Goal: Transaction & Acquisition: Purchase product/service

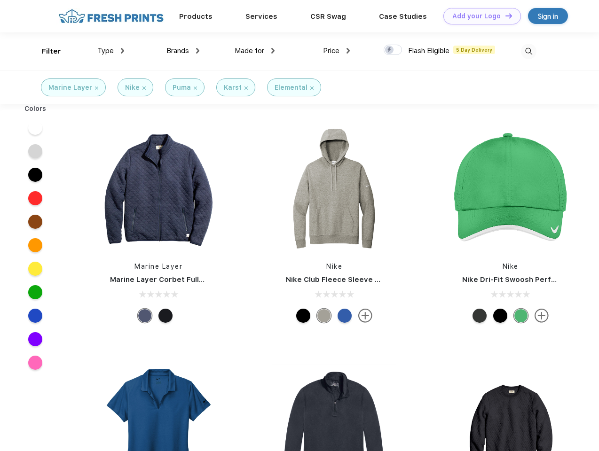
scroll to position [0, 0]
click at [479, 16] on link "Add your Logo Design Tool" at bounding box center [482, 16] width 78 height 16
click at [0, 0] on div "Design Tool" at bounding box center [0, 0] width 0 height 0
click at [504, 16] on link "Add your Logo Design Tool" at bounding box center [482, 16] width 78 height 16
click at [45, 51] on div "Filter" at bounding box center [51, 51] width 19 height 11
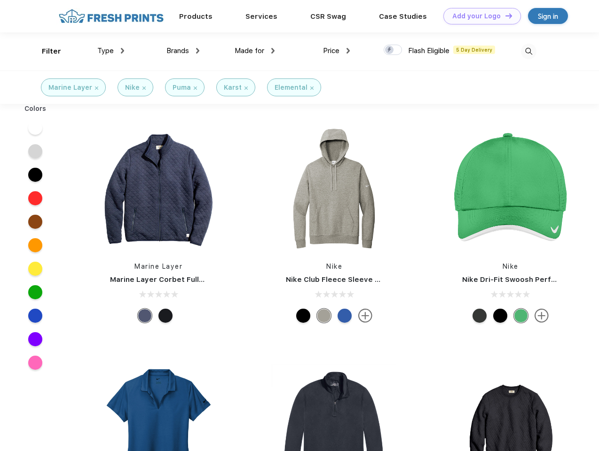
click at [111, 51] on span "Type" at bounding box center [105, 51] width 16 height 8
click at [183, 51] on span "Brands" at bounding box center [177, 51] width 23 height 8
click at [255, 51] on span "Made for" at bounding box center [250, 51] width 30 height 8
click at [337, 51] on span "Price" at bounding box center [331, 51] width 16 height 8
click at [393, 50] on div at bounding box center [393, 50] width 18 height 10
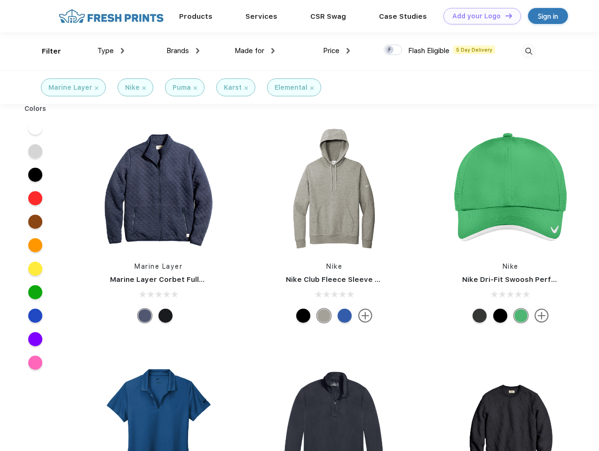
click at [390, 50] on input "checkbox" at bounding box center [387, 47] width 6 height 6
click at [528, 51] on img at bounding box center [529, 52] width 16 height 16
